Goal: Navigation & Orientation: Find specific page/section

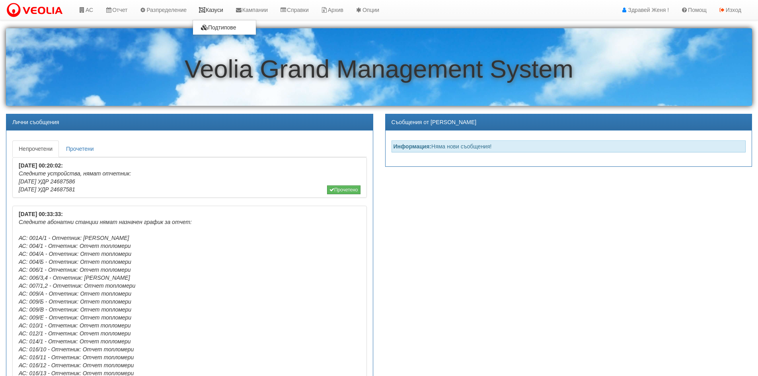
click at [224, 9] on link "Казуси" at bounding box center [211, 10] width 37 height 20
